Goal: Communication & Community: Participate in discussion

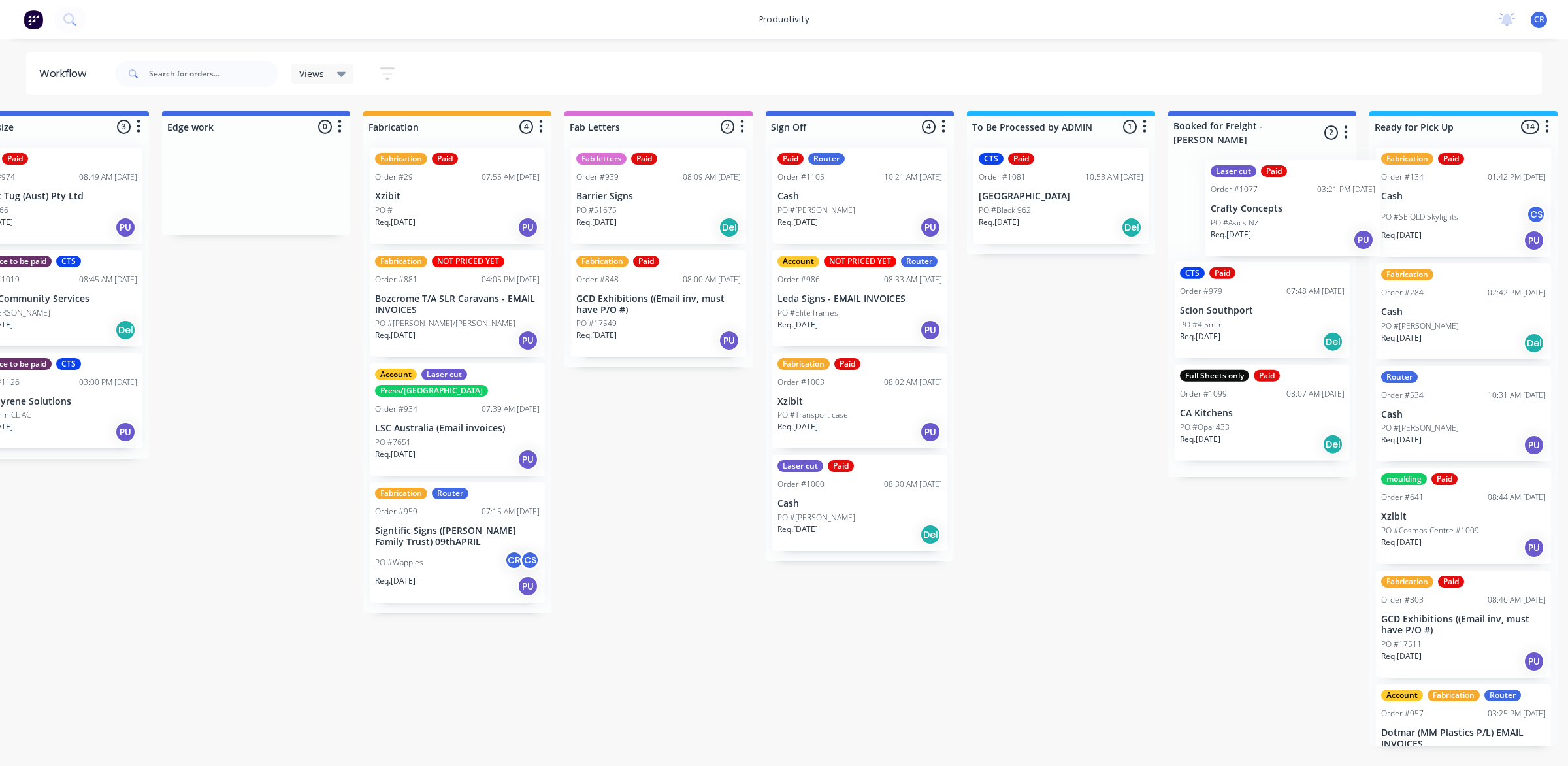
scroll to position [0, 1276]
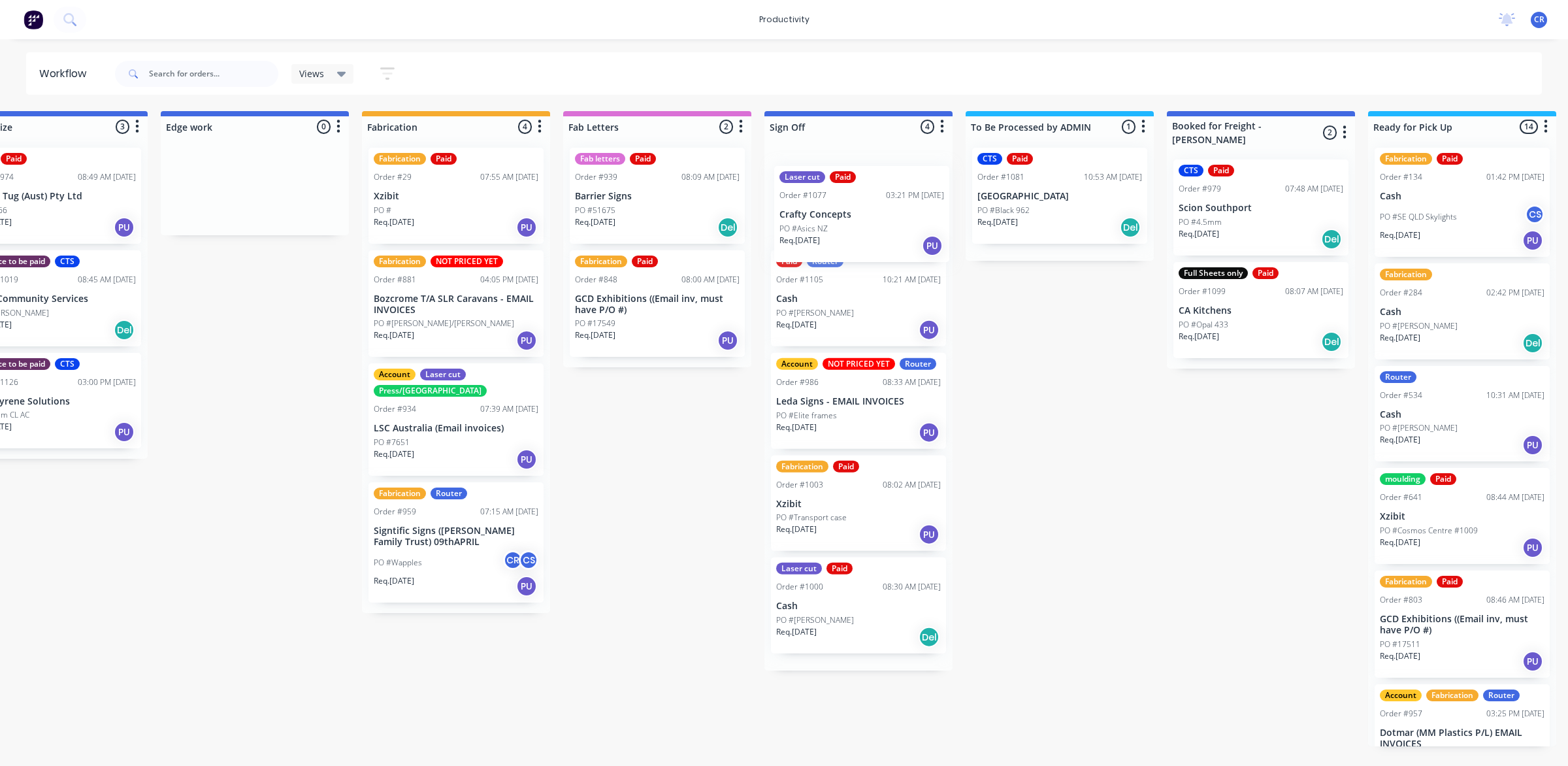
drag, startPoint x: 1127, startPoint y: 226, endPoint x: 861, endPoint y: 245, distance: 266.7
click at [861, 245] on div "Submitted 0 Sort By Created date Required date Order number Customer name Most …" at bounding box center [277, 428] width 3126 height 635
click at [863, 230] on div "Req. [DATE] PU" at bounding box center [858, 227] width 165 height 22
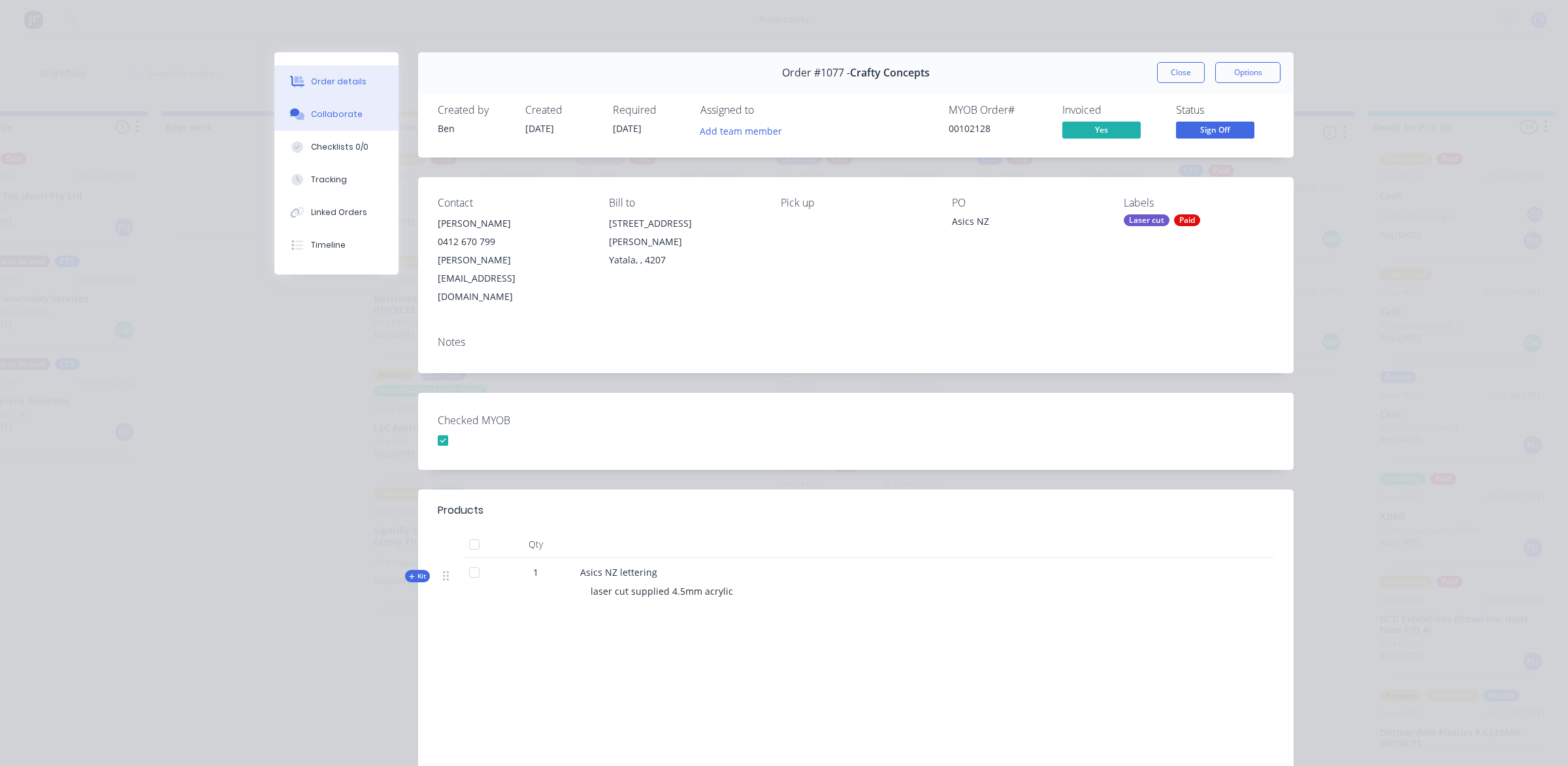
click at [311, 118] on div "Collaborate" at bounding box center [336, 114] width 52 height 12
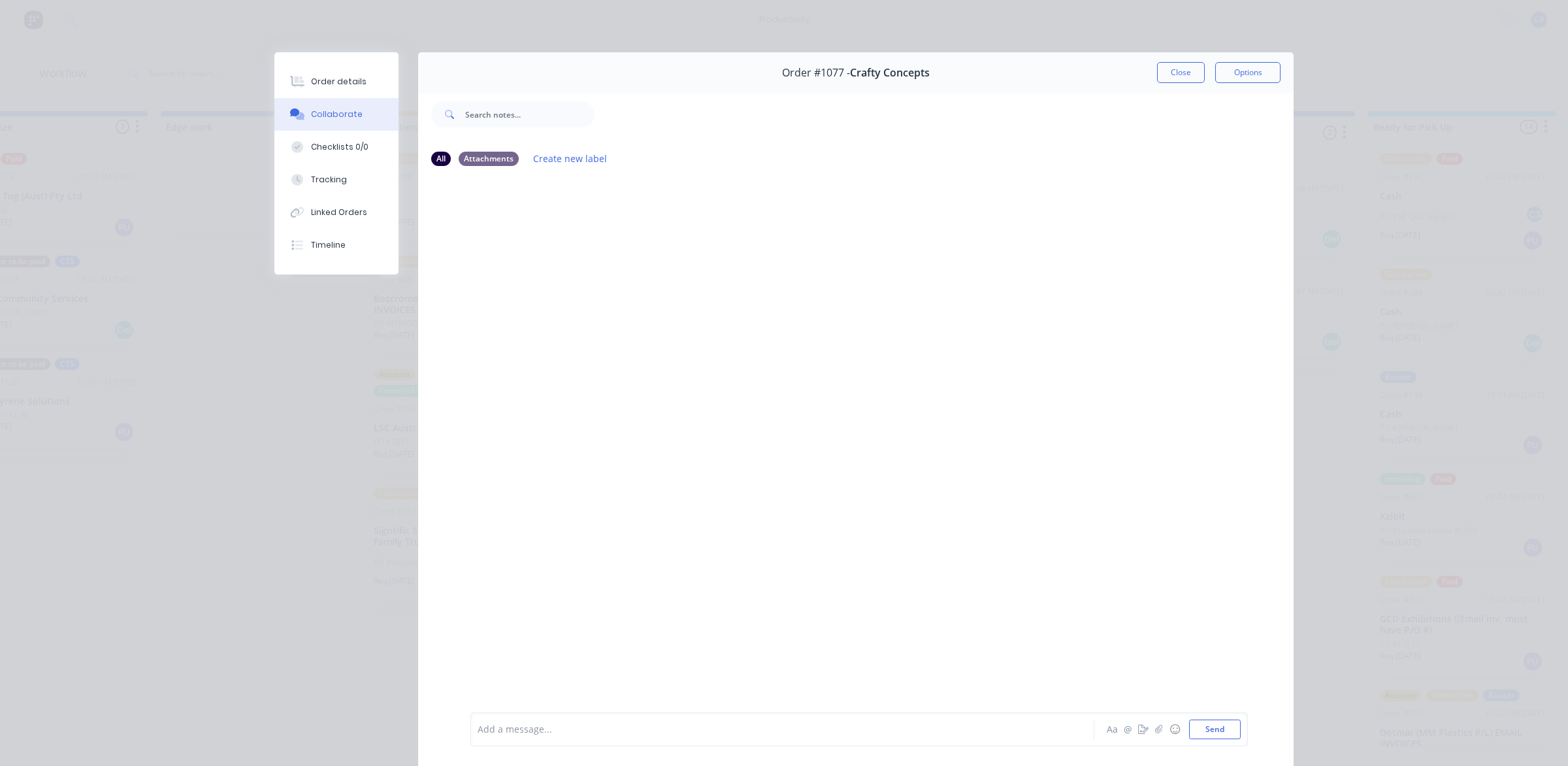
click at [556, 727] on div at bounding box center [764, 729] width 571 height 14
click at [1223, 730] on button "Send" at bounding box center [1214, 729] width 52 height 20
click at [1157, 76] on button "Close" at bounding box center [1181, 72] width 48 height 21
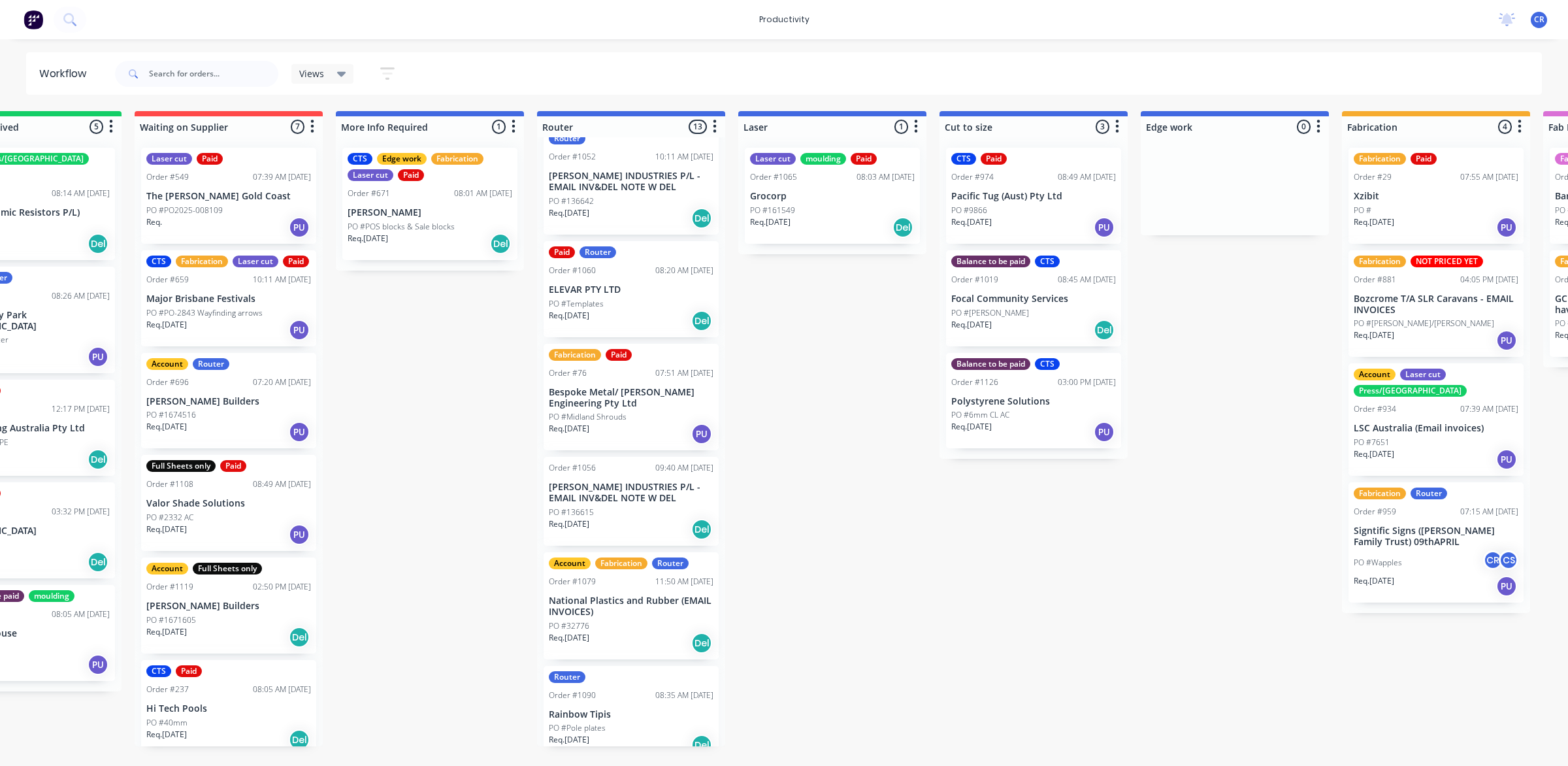
scroll to position [490, 0]
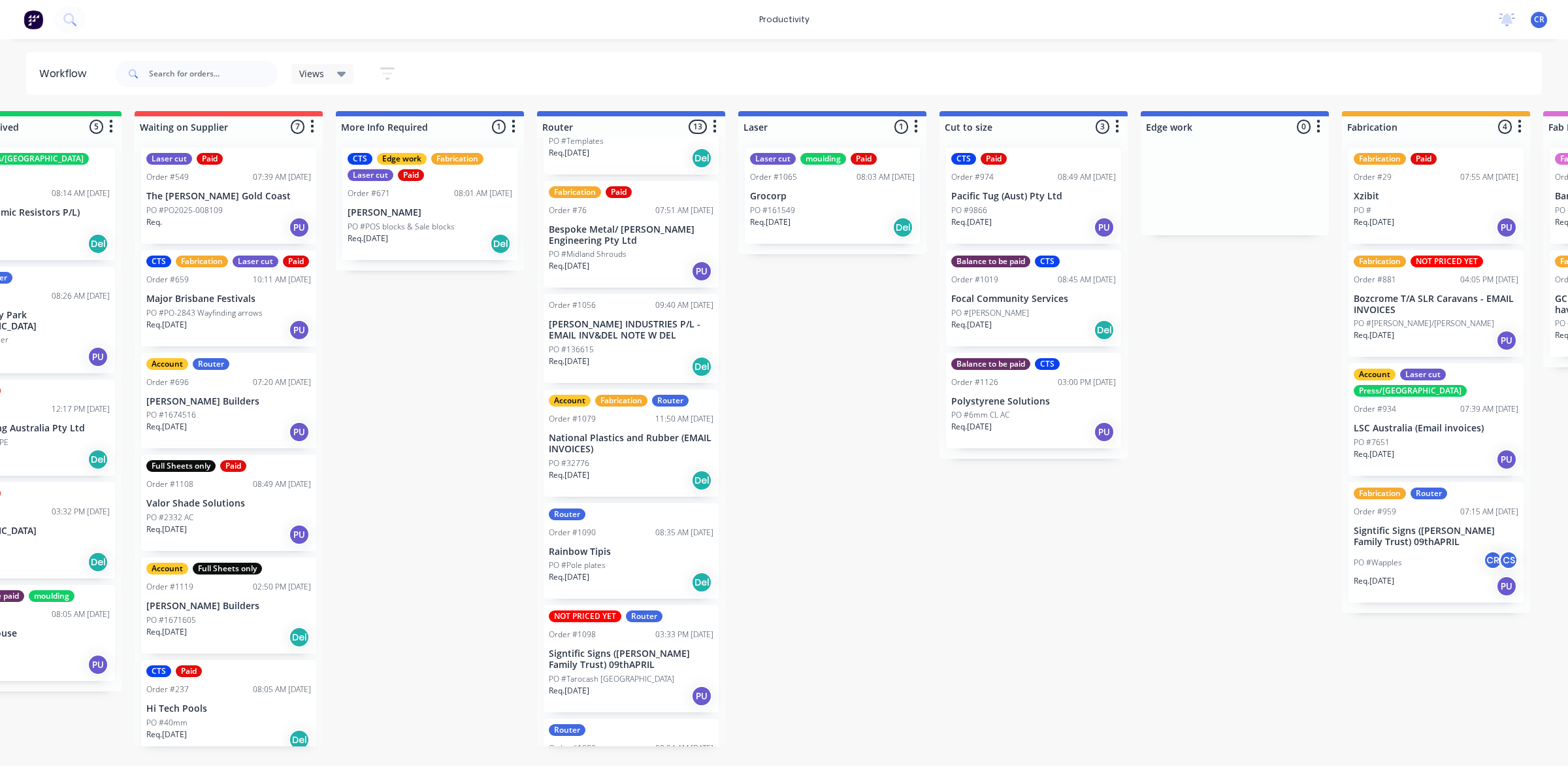
click at [627, 663] on p "Signtific Signs ([PERSON_NAME] Family Trust) 09thAPRIL" at bounding box center [631, 660] width 165 height 22
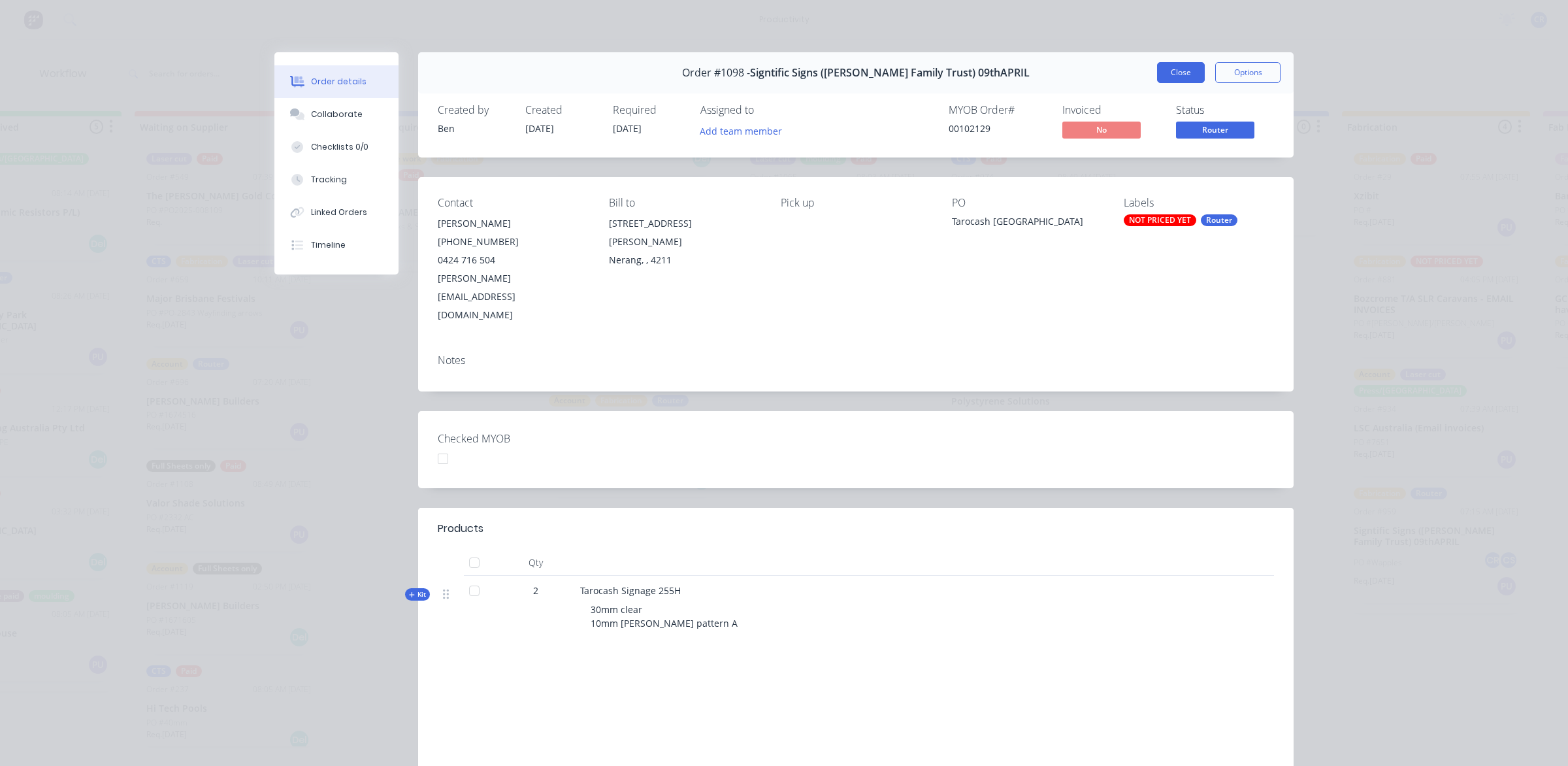
click at [1173, 68] on button "Close" at bounding box center [1181, 72] width 48 height 21
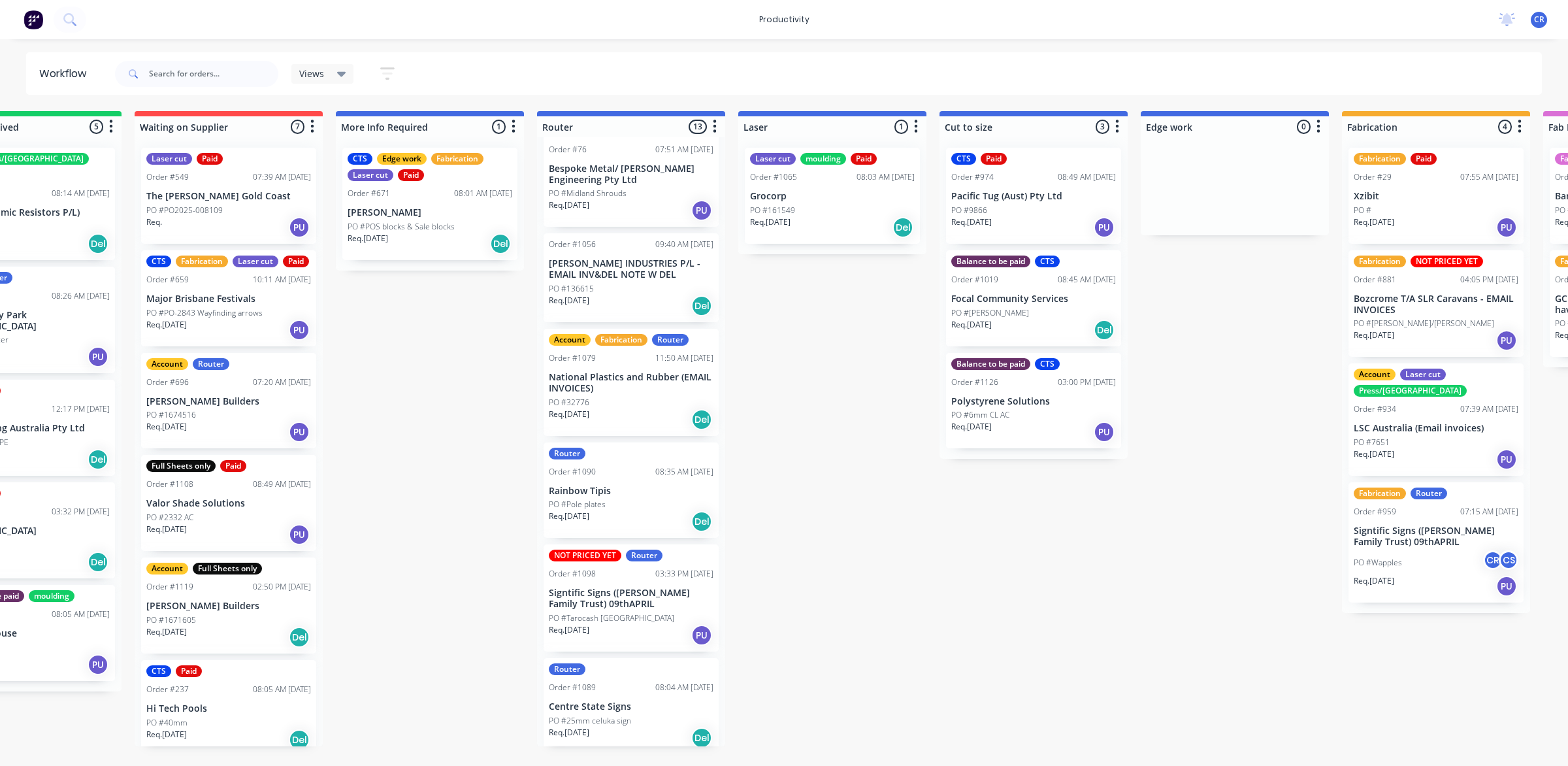
scroll to position [735, 0]
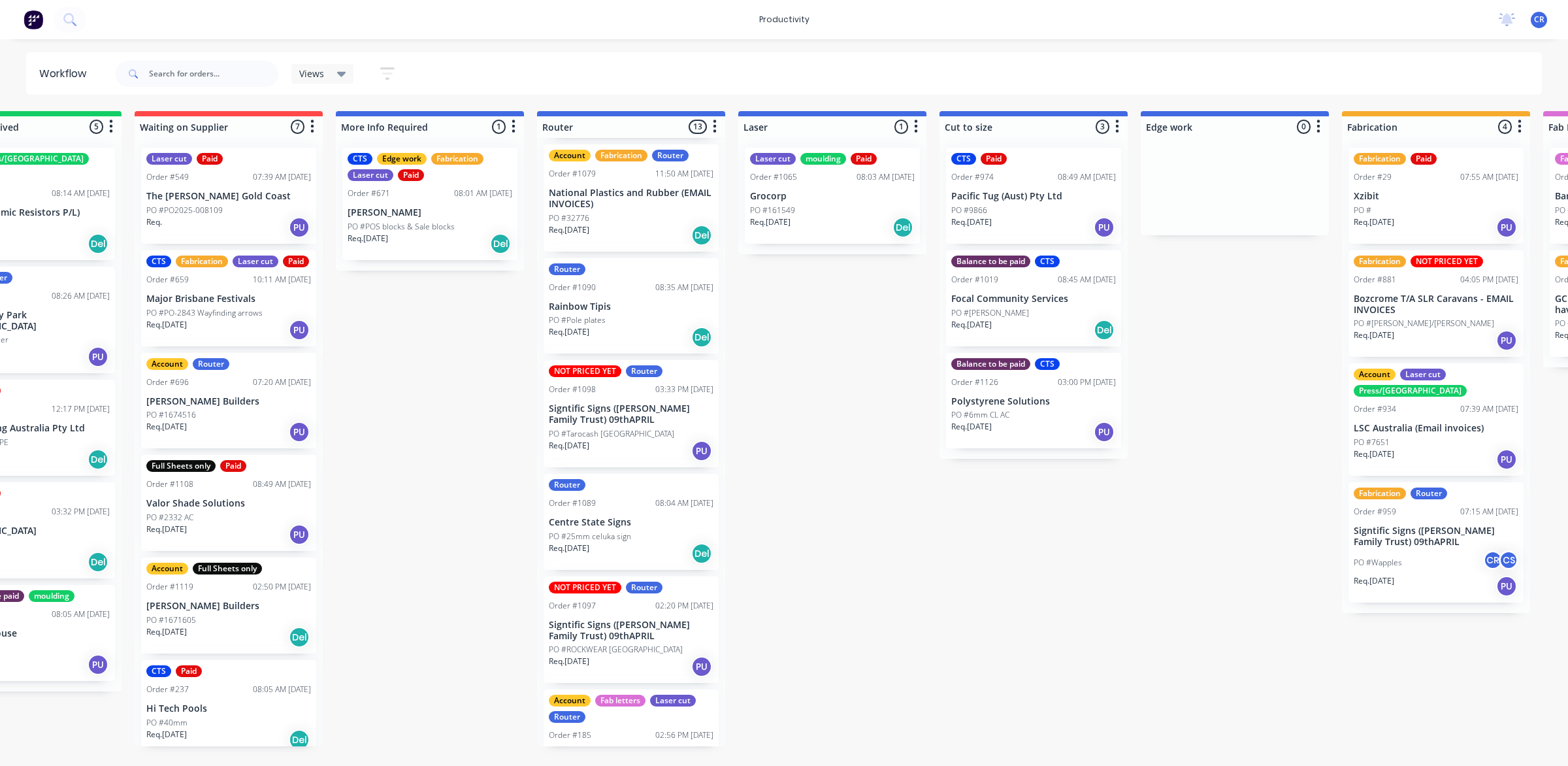
click at [656, 608] on div "02:20 PM [DATE]" at bounding box center [684, 605] width 58 height 12
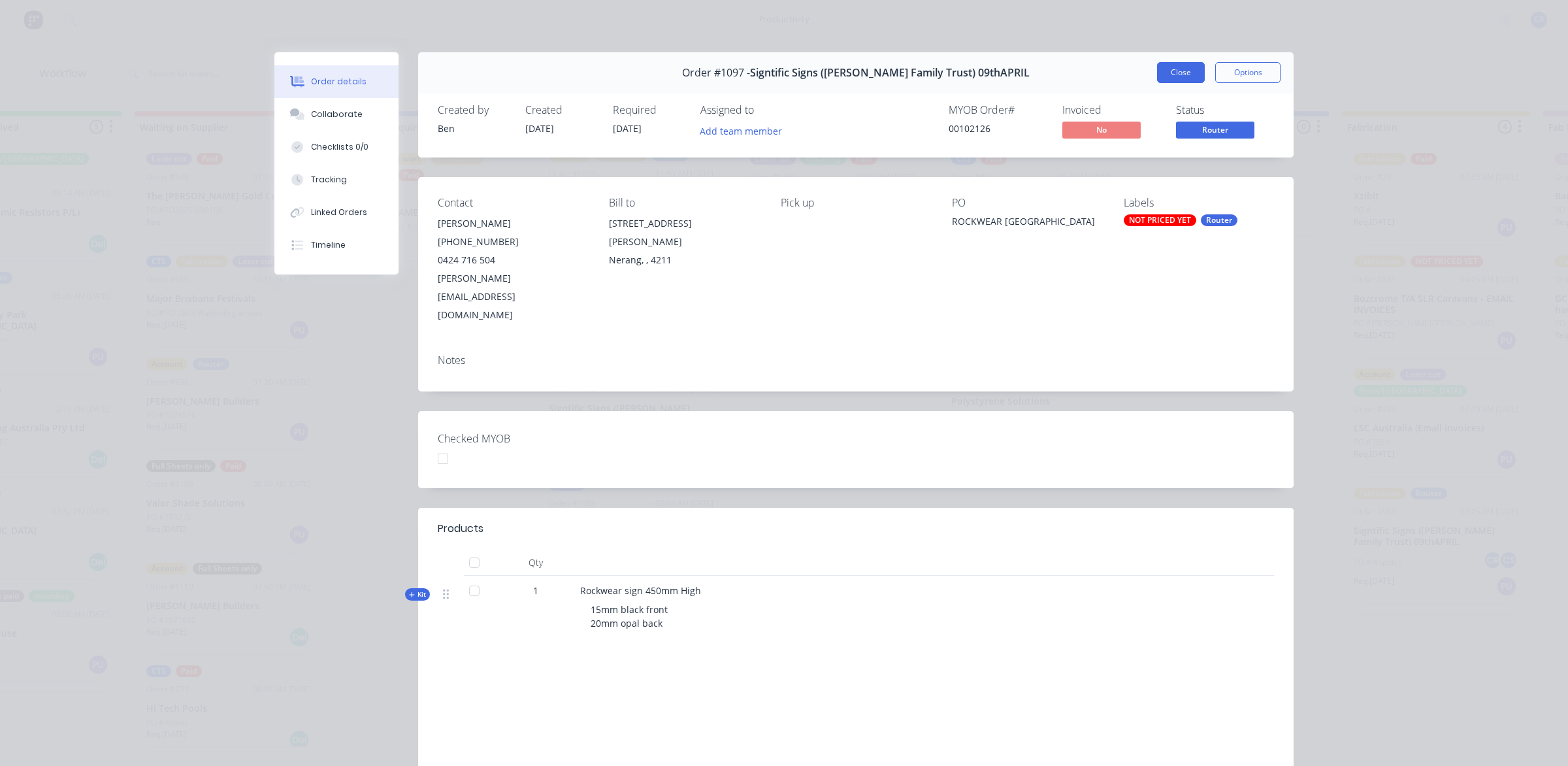
click at [1181, 73] on button "Close" at bounding box center [1181, 72] width 48 height 21
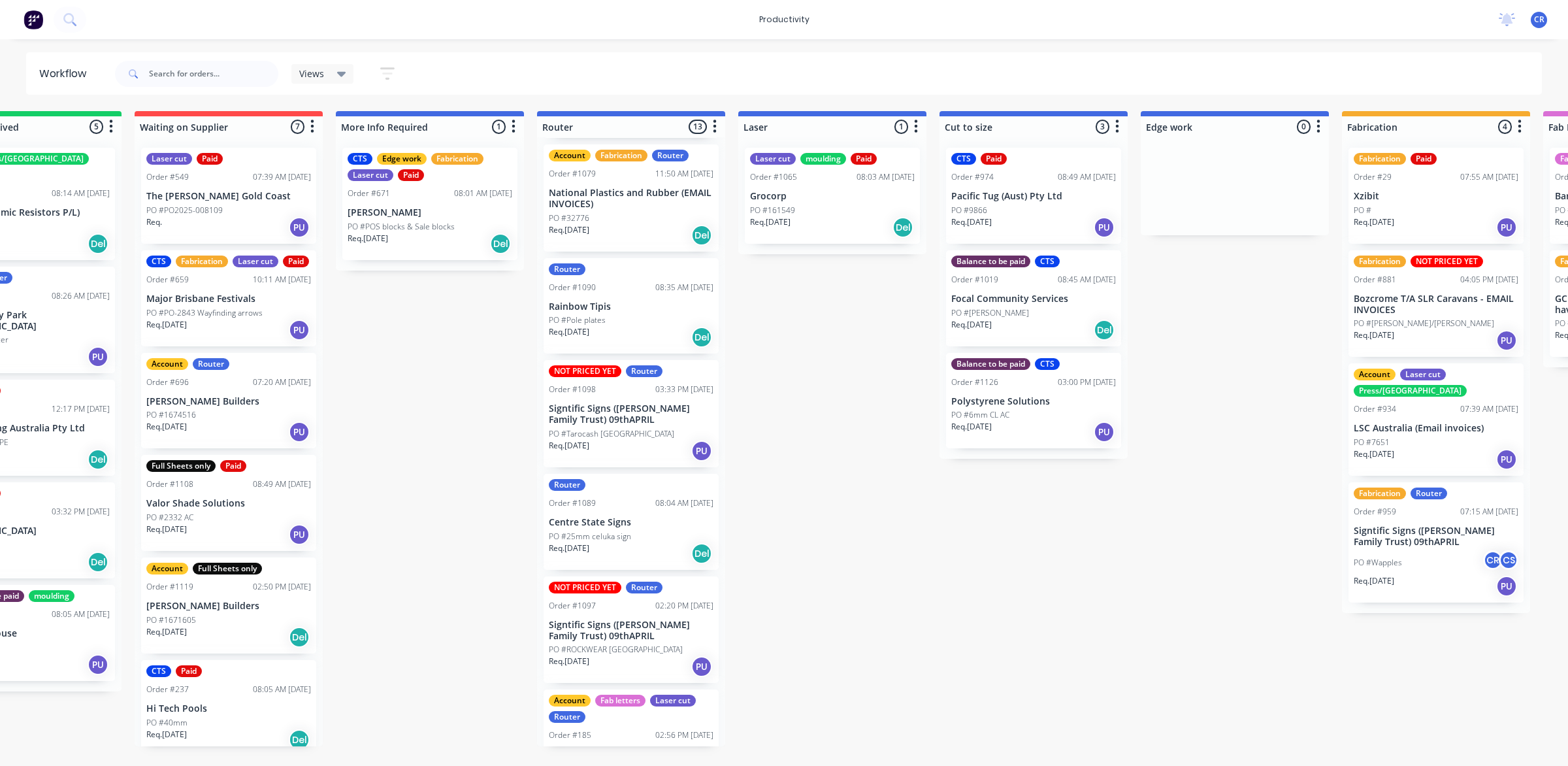
click at [662, 630] on p "Signtific Signs ([PERSON_NAME] Family Trust) 09thAPRIL" at bounding box center [631, 630] width 165 height 22
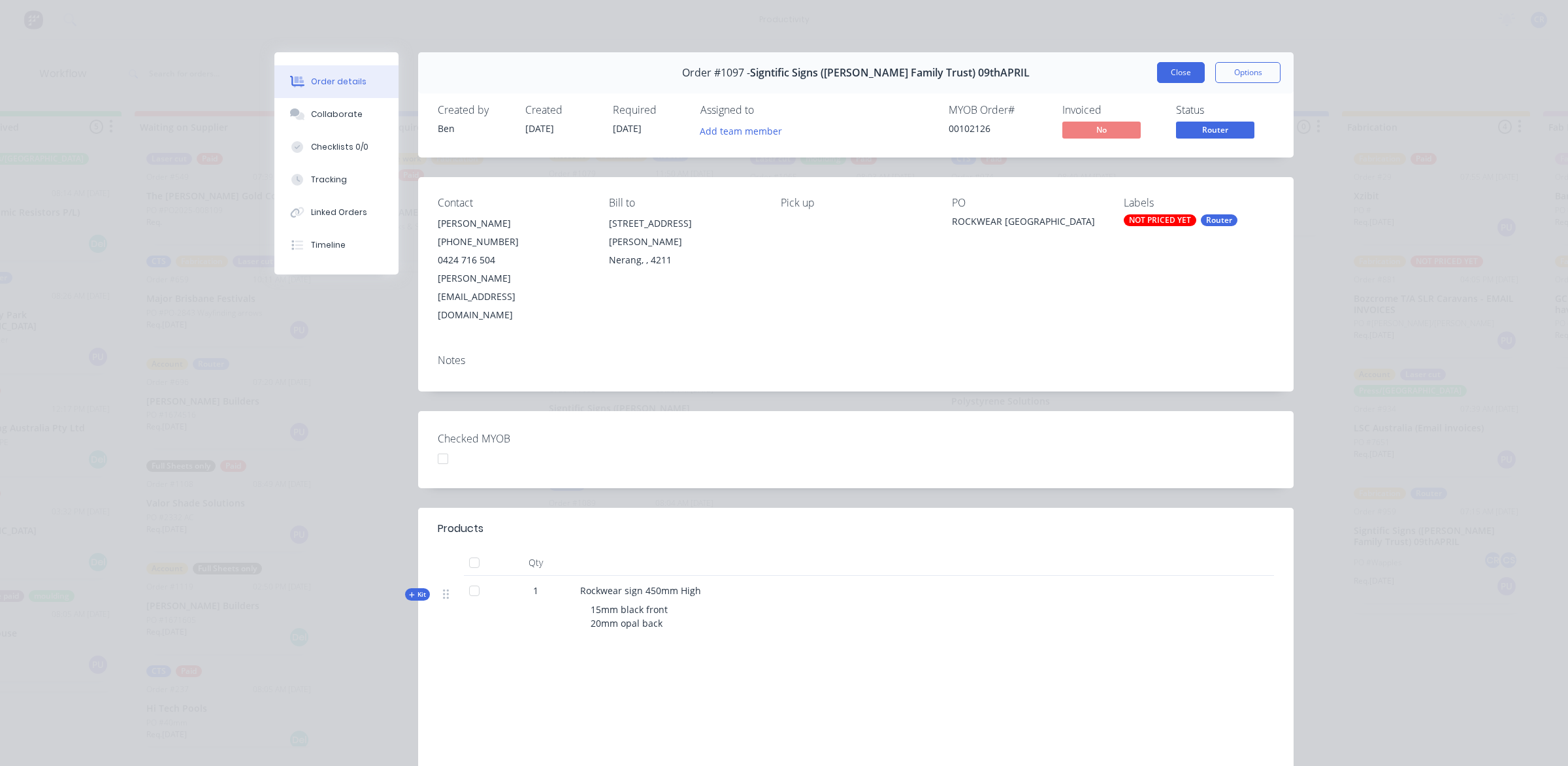
click at [1157, 75] on button "Close" at bounding box center [1181, 72] width 48 height 21
